Goal: Task Accomplishment & Management: Complete application form

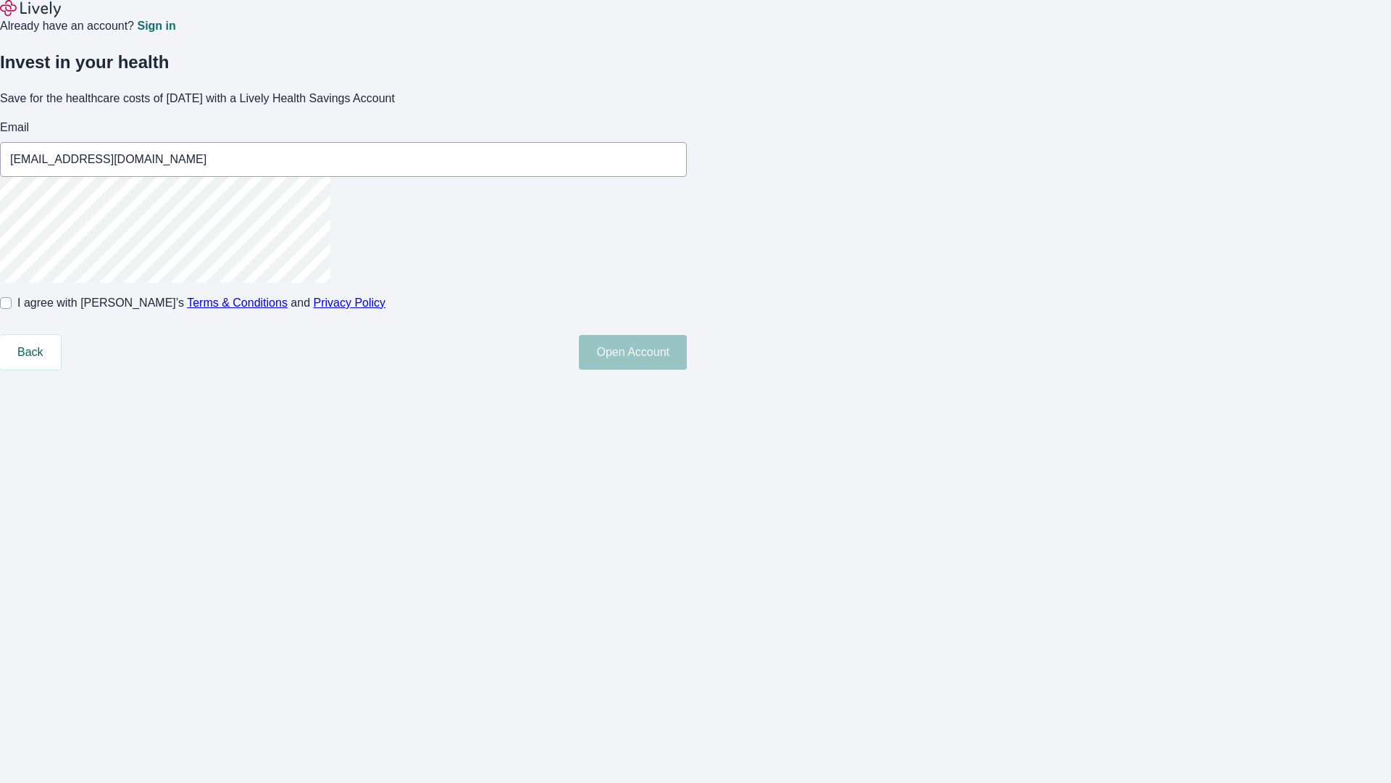
click at [12, 309] on input "I agree with Lively’s Terms & Conditions and Privacy Policy" at bounding box center [6, 303] width 12 height 12
checkbox input "true"
click at [687, 370] on button "Open Account" at bounding box center [633, 352] width 108 height 35
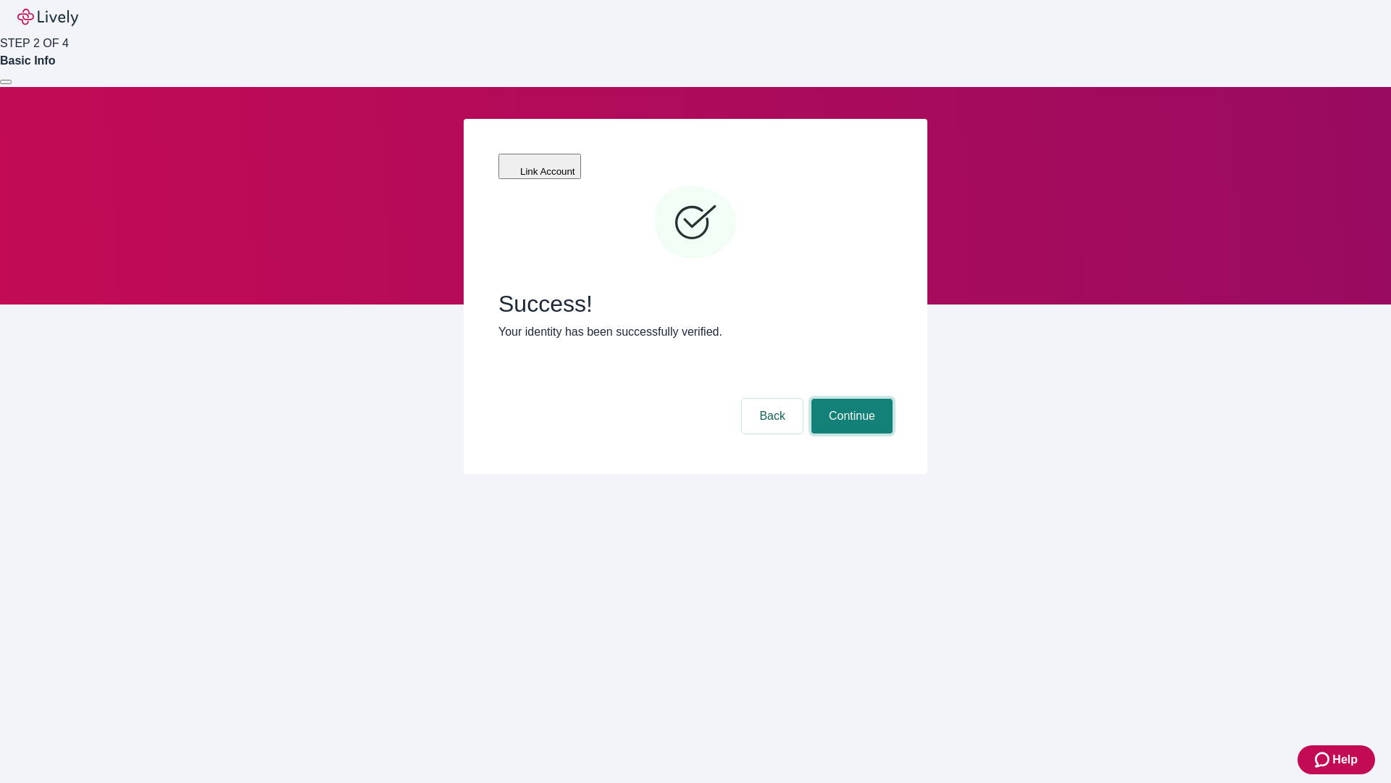
click at [850, 398] on button "Continue" at bounding box center [851, 415] width 81 height 35
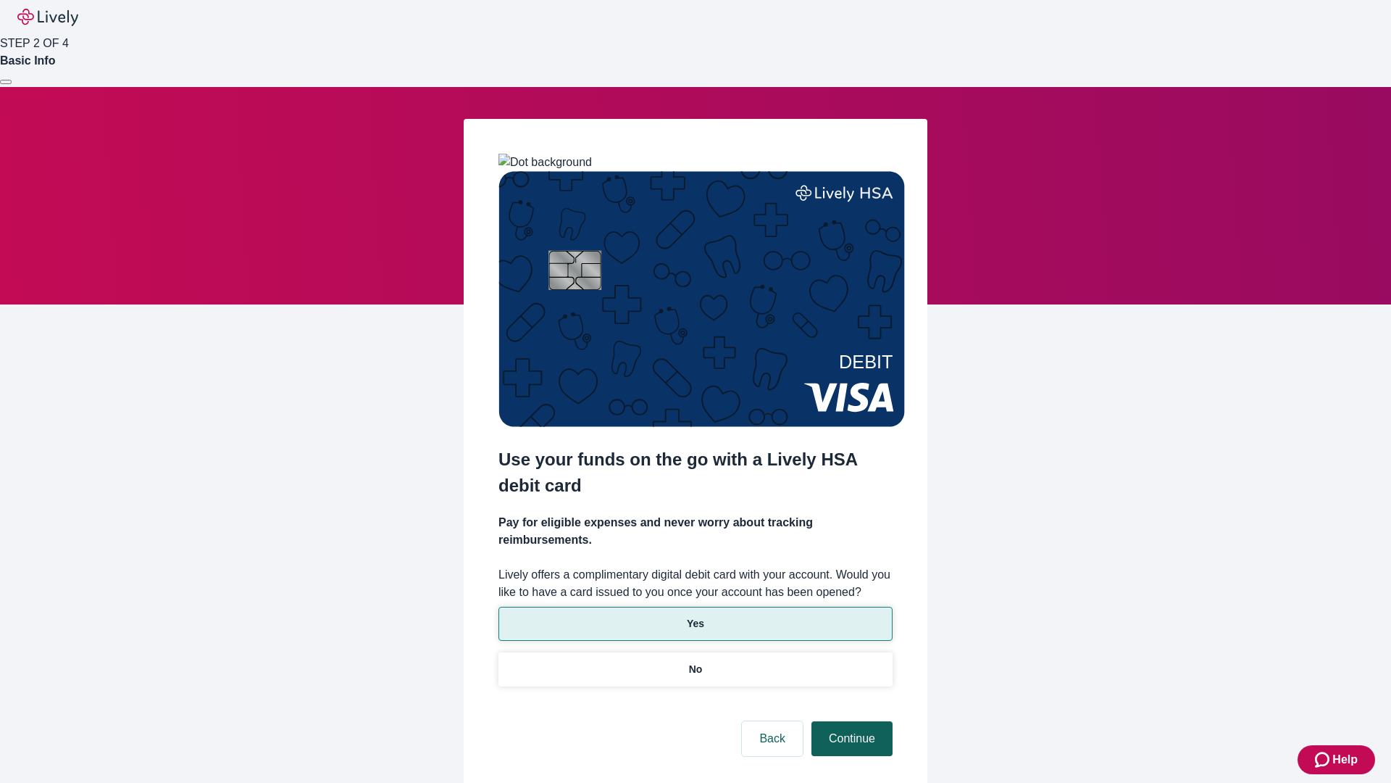
click at [695, 662] on p "No" at bounding box center [696, 669] width 14 height 15
click at [850, 721] on button "Continue" at bounding box center [851, 738] width 81 height 35
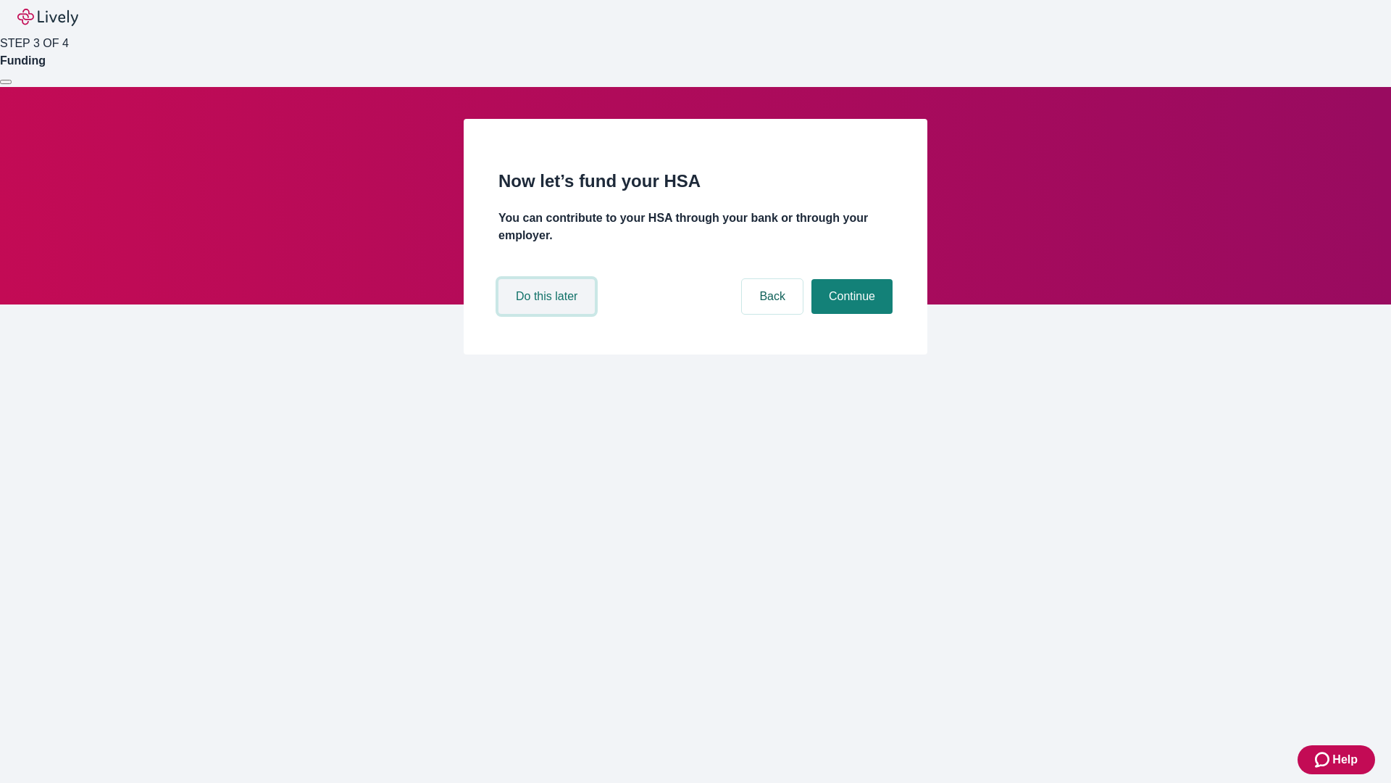
click at [548, 314] on button "Do this later" at bounding box center [546, 296] width 96 height 35
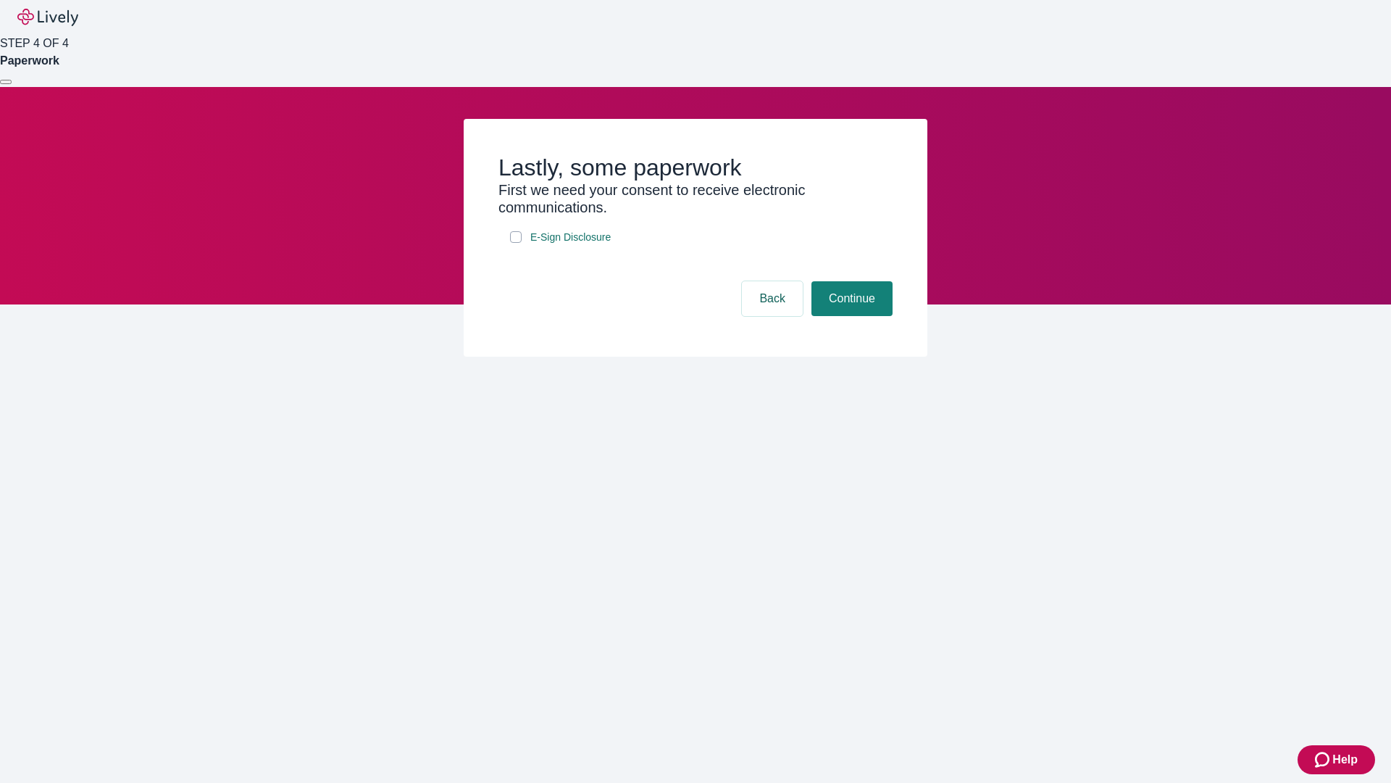
click at [516, 243] on input "E-Sign Disclosure" at bounding box center [516, 237] width 12 height 12
checkbox input "true"
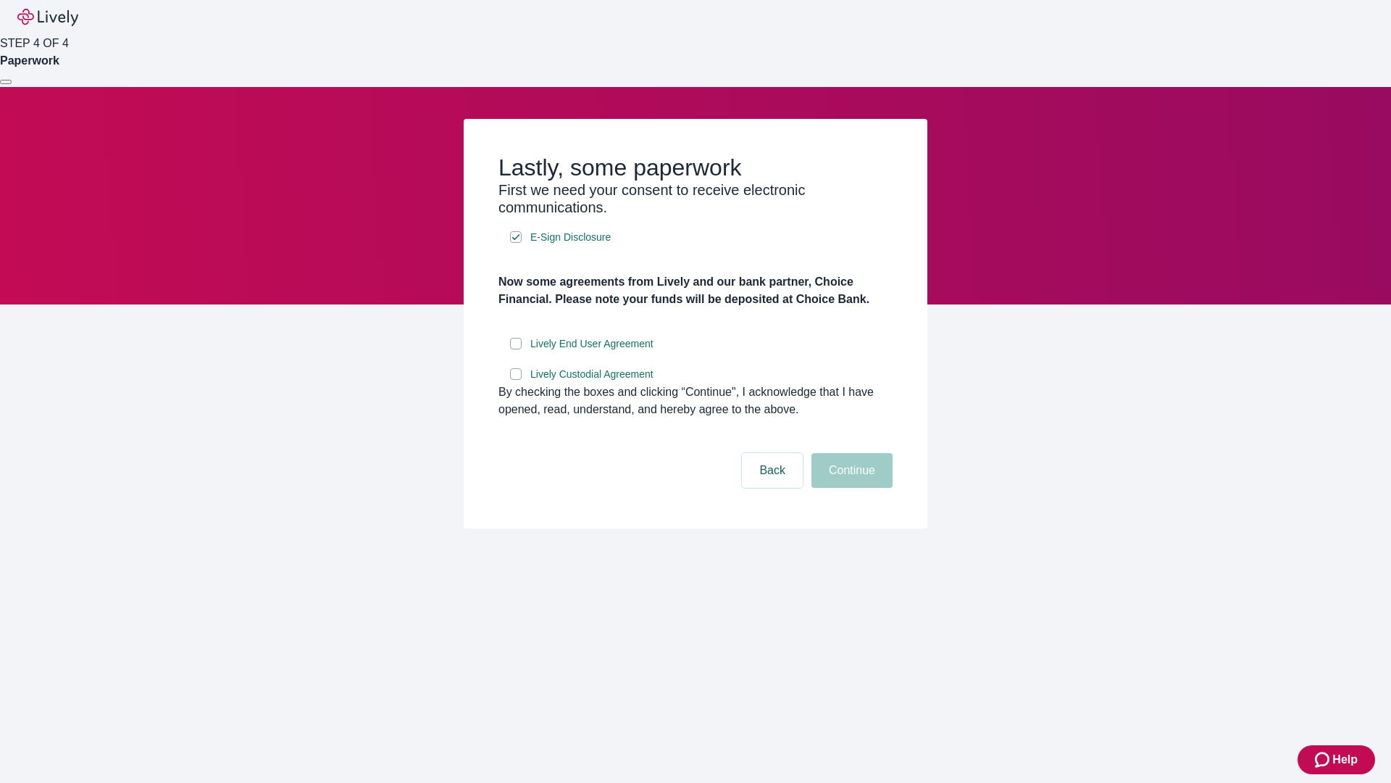
click at [516, 349] on input "Lively End User Agreement" at bounding box center [516, 344] width 12 height 12
checkbox input "true"
click at [516, 380] on input "Lively Custodial Agreement" at bounding box center [516, 374] width 12 height 12
checkbox input "true"
click at [850, 488] on button "Continue" at bounding box center [851, 470] width 81 height 35
